Goal: Register for event/course

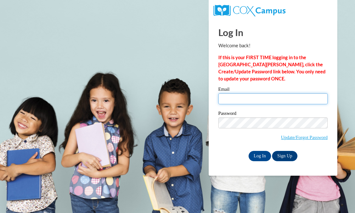
type input "lzahn@wauwatosa.k12.wi.us"
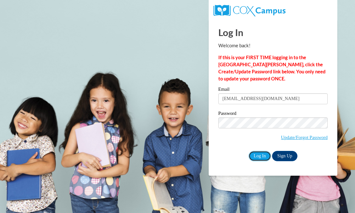
click at [256, 154] on input "Log In" at bounding box center [260, 156] width 23 height 10
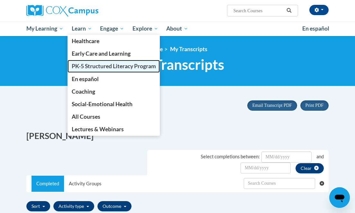
click at [80, 68] on span "PK-5 Structured Literacy Program" at bounding box center [114, 66] width 84 height 7
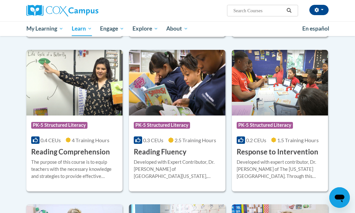
scroll to position [541, 0]
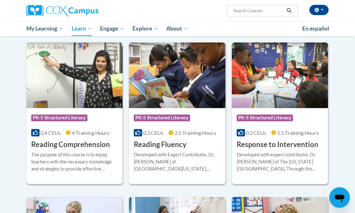
click at [83, 148] on h3 "Reading Comprehension" at bounding box center [70, 145] width 79 height 10
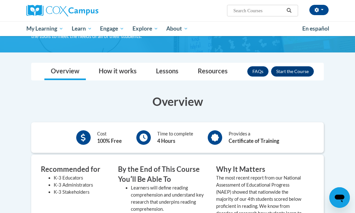
scroll to position [69, 0]
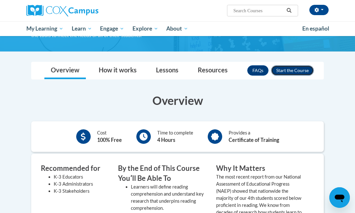
click at [293, 72] on button "Enroll" at bounding box center [292, 70] width 43 height 10
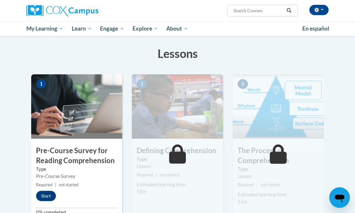
scroll to position [100, 0]
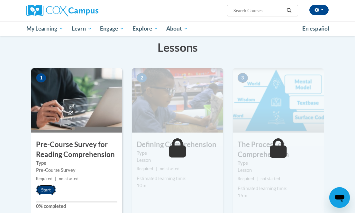
click at [53, 187] on button "Start" at bounding box center [46, 190] width 20 height 10
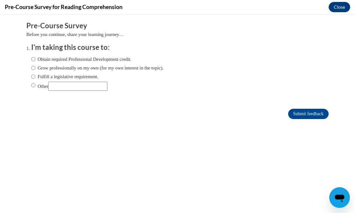
scroll to position [0, 0]
click at [56, 76] on label "Fulfill a legislative requirement." at bounding box center [64, 76] width 67 height 7
click at [35, 76] on input "Fulfill a legislative requirement." at bounding box center [33, 76] width 4 height 7
radio input "true"
click at [296, 114] on input "Submit feedback" at bounding box center [308, 114] width 41 height 10
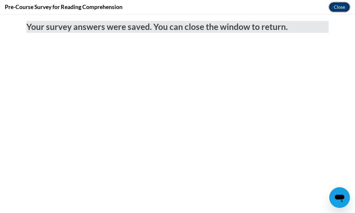
click at [334, 4] on button "Close" at bounding box center [340, 7] width 22 height 10
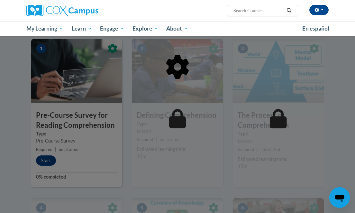
scroll to position [128, 0]
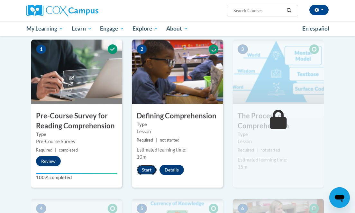
click at [150, 172] on button "Start" at bounding box center [147, 170] width 20 height 10
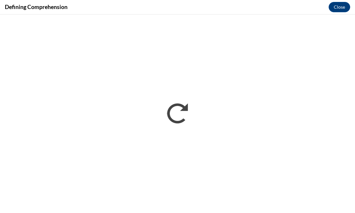
scroll to position [0, 0]
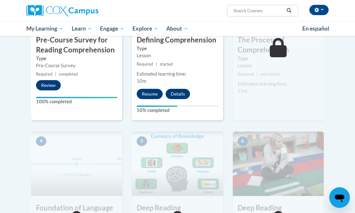
scroll to position [162, 0]
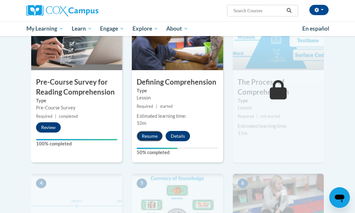
click at [150, 131] on button "Resume" at bounding box center [150, 136] width 26 height 10
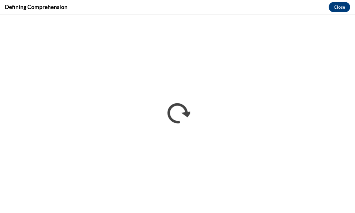
scroll to position [0, 0]
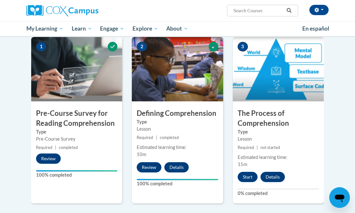
scroll to position [132, 0]
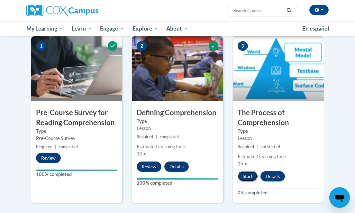
click at [252, 175] on button "Start" at bounding box center [248, 176] width 20 height 10
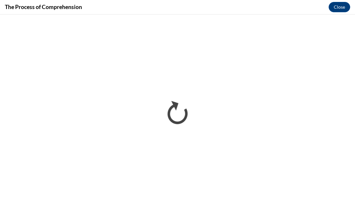
scroll to position [0, 0]
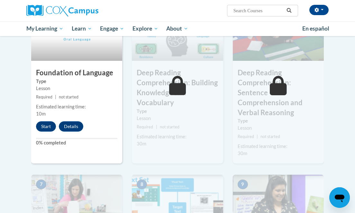
scroll to position [342, 0]
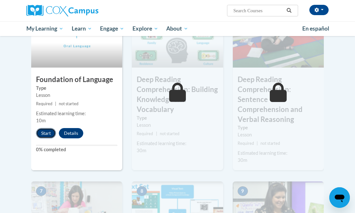
click at [47, 135] on button "Start" at bounding box center [46, 133] width 20 height 10
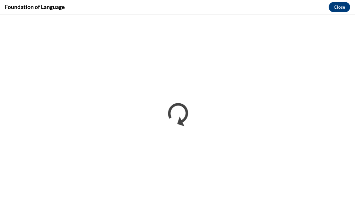
scroll to position [0, 0]
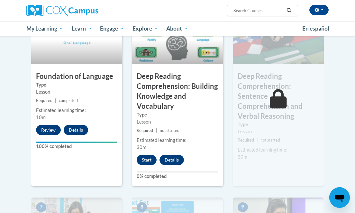
scroll to position [350, 0]
